Goal: Information Seeking & Learning: Learn about a topic

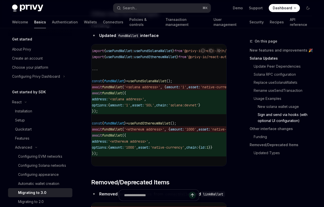
scroll to position [1564, 0]
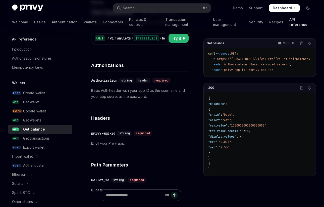
scroll to position [40, 0]
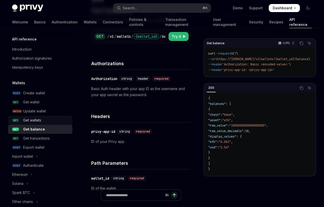
click at [54, 120] on div "Get wallets" at bounding box center [46, 120] width 46 height 6
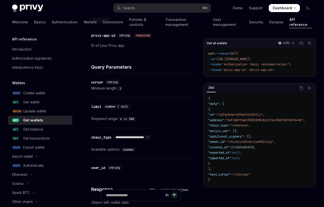
scroll to position [133, 0]
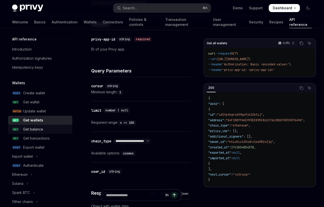
click at [49, 129] on div "Get balance" at bounding box center [46, 129] width 46 height 6
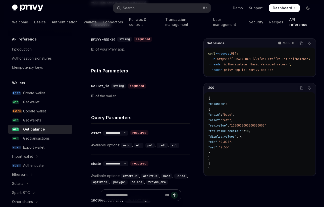
type textarea "*"
